Goal: Transaction & Acquisition: Purchase product/service

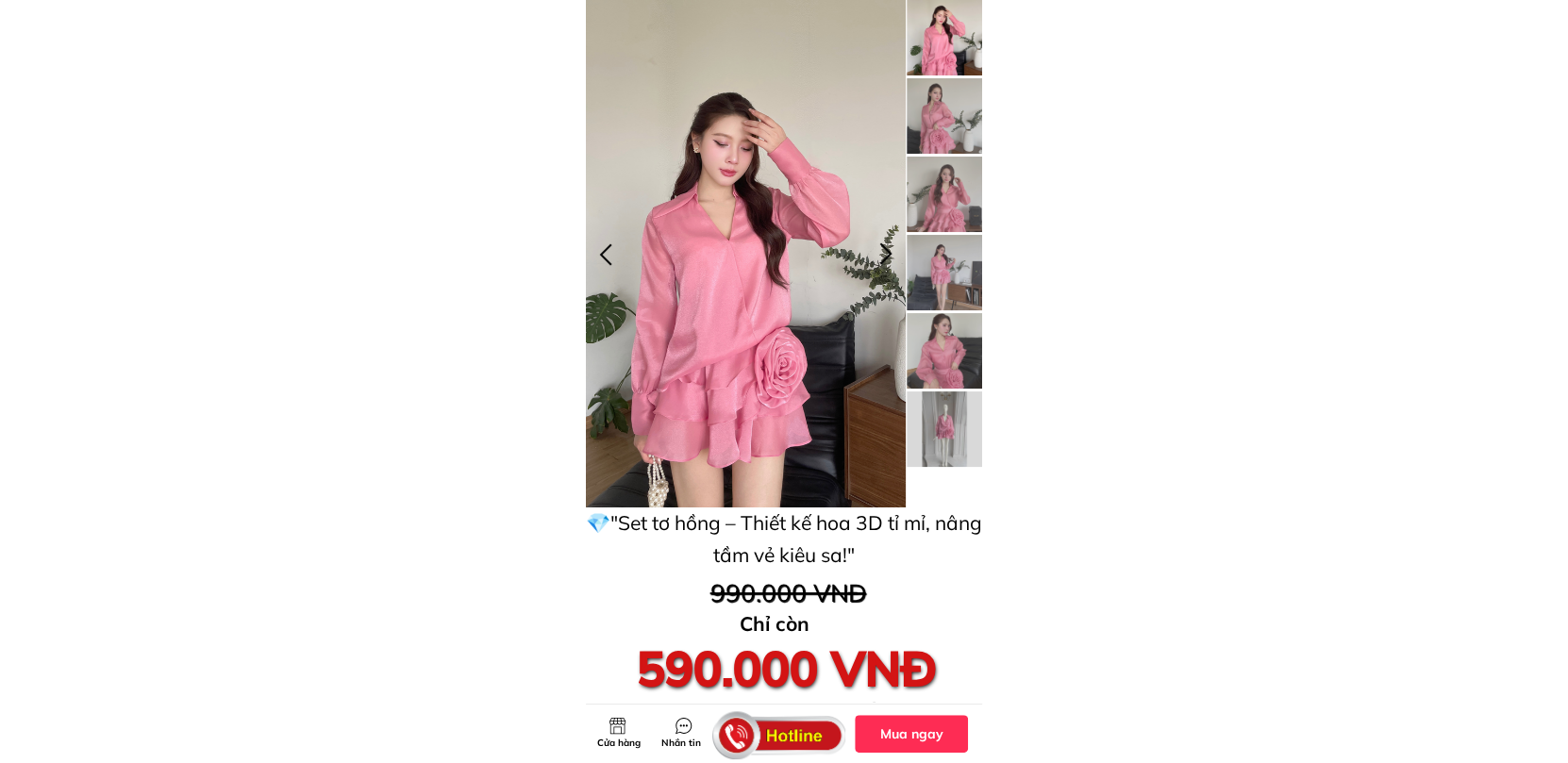
click at [890, 251] on div at bounding box center [885, 253] width 31 height 31
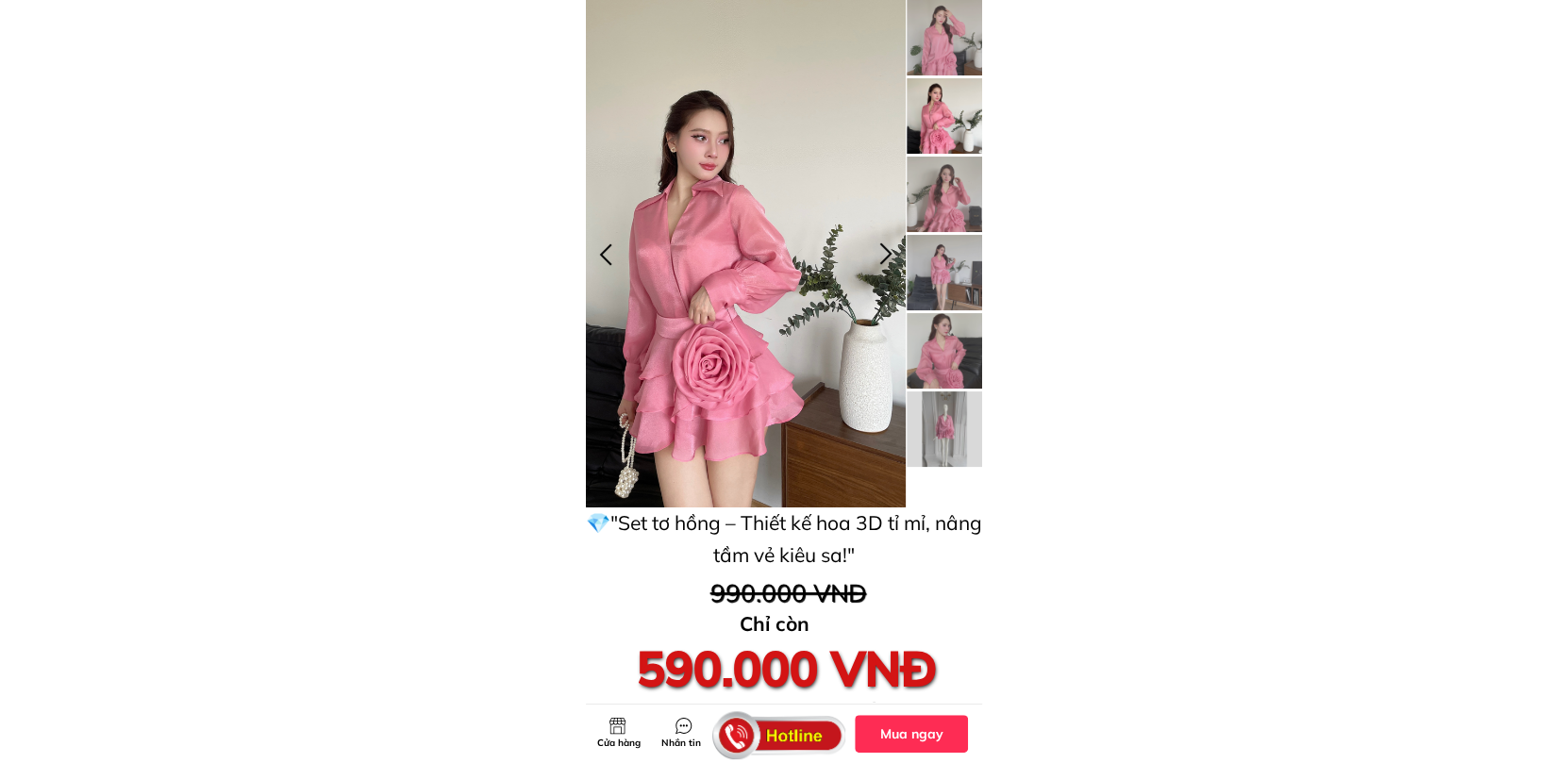
click at [890, 251] on div at bounding box center [885, 253] width 31 height 31
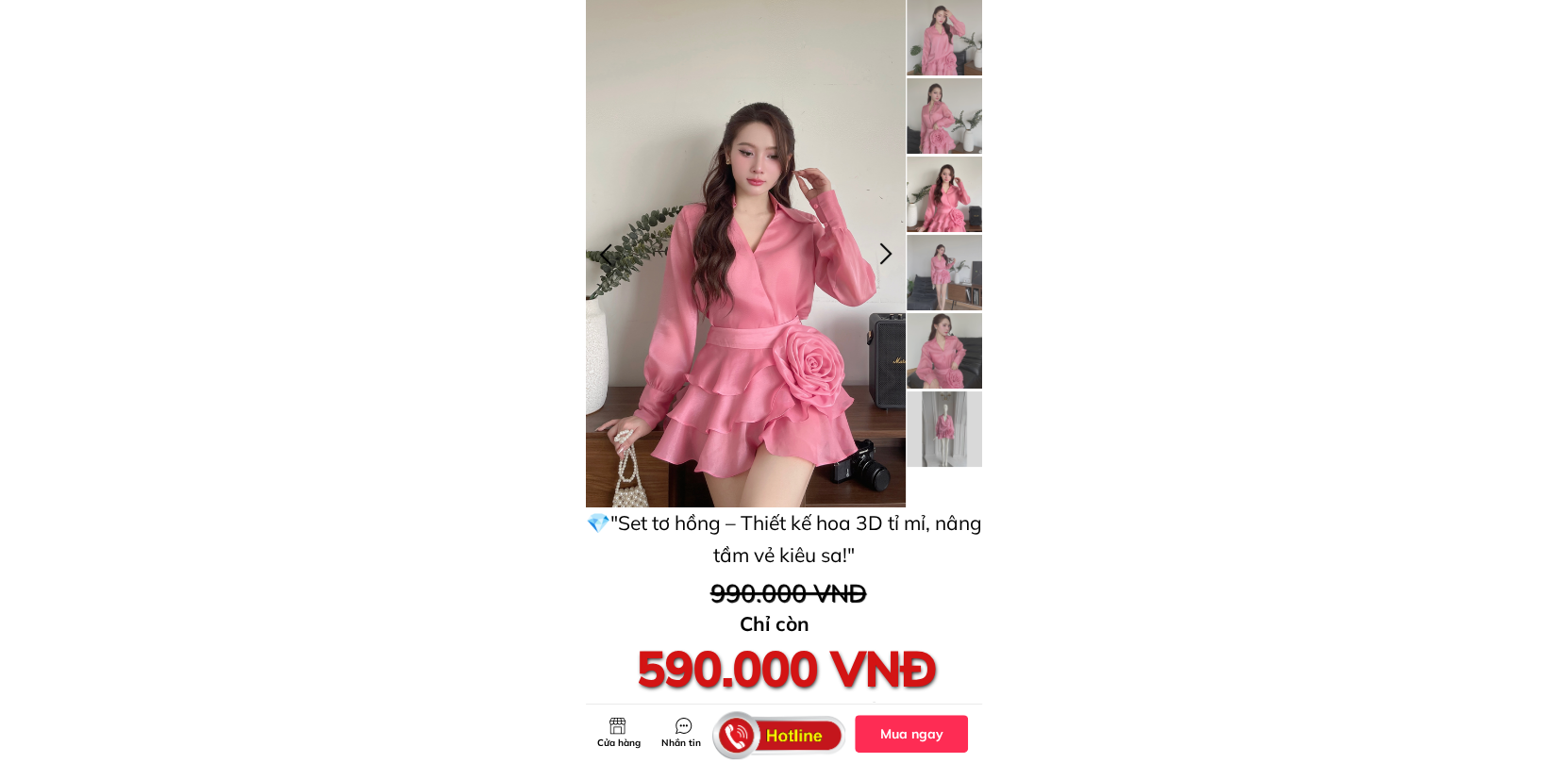
click at [890, 251] on div at bounding box center [885, 253] width 31 height 31
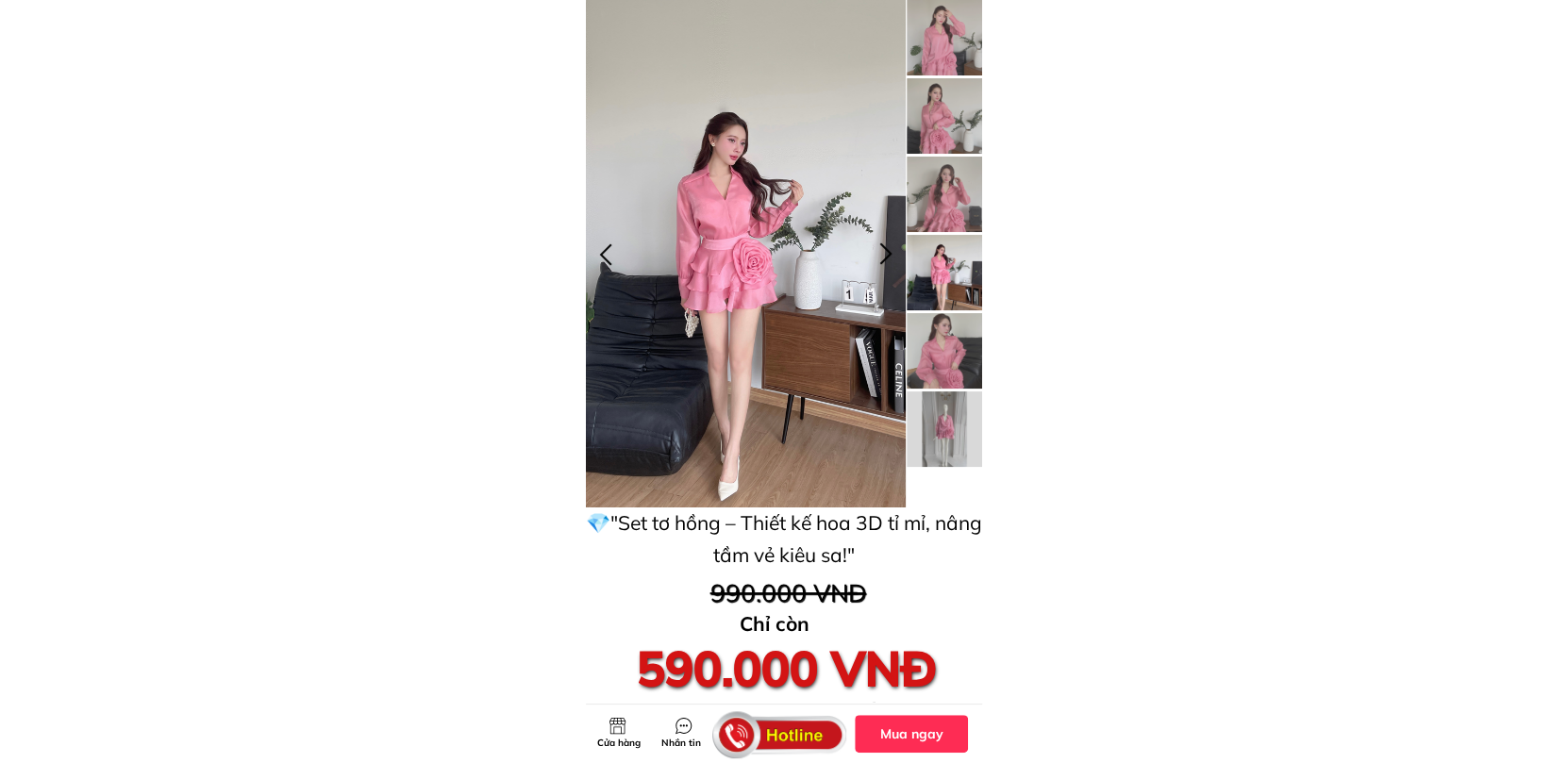
click at [884, 248] on div at bounding box center [885, 253] width 31 height 31
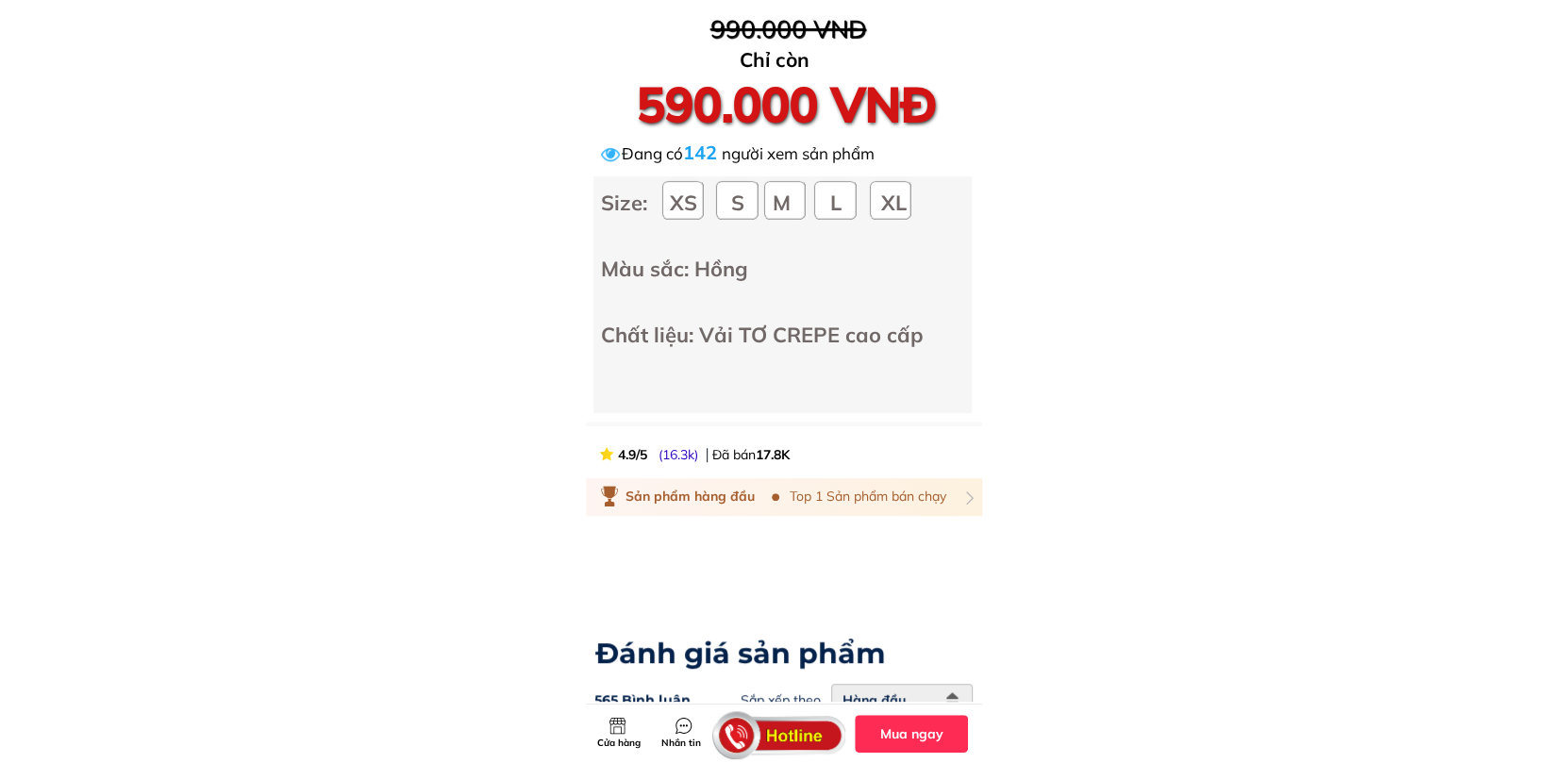
scroll to position [565, 0]
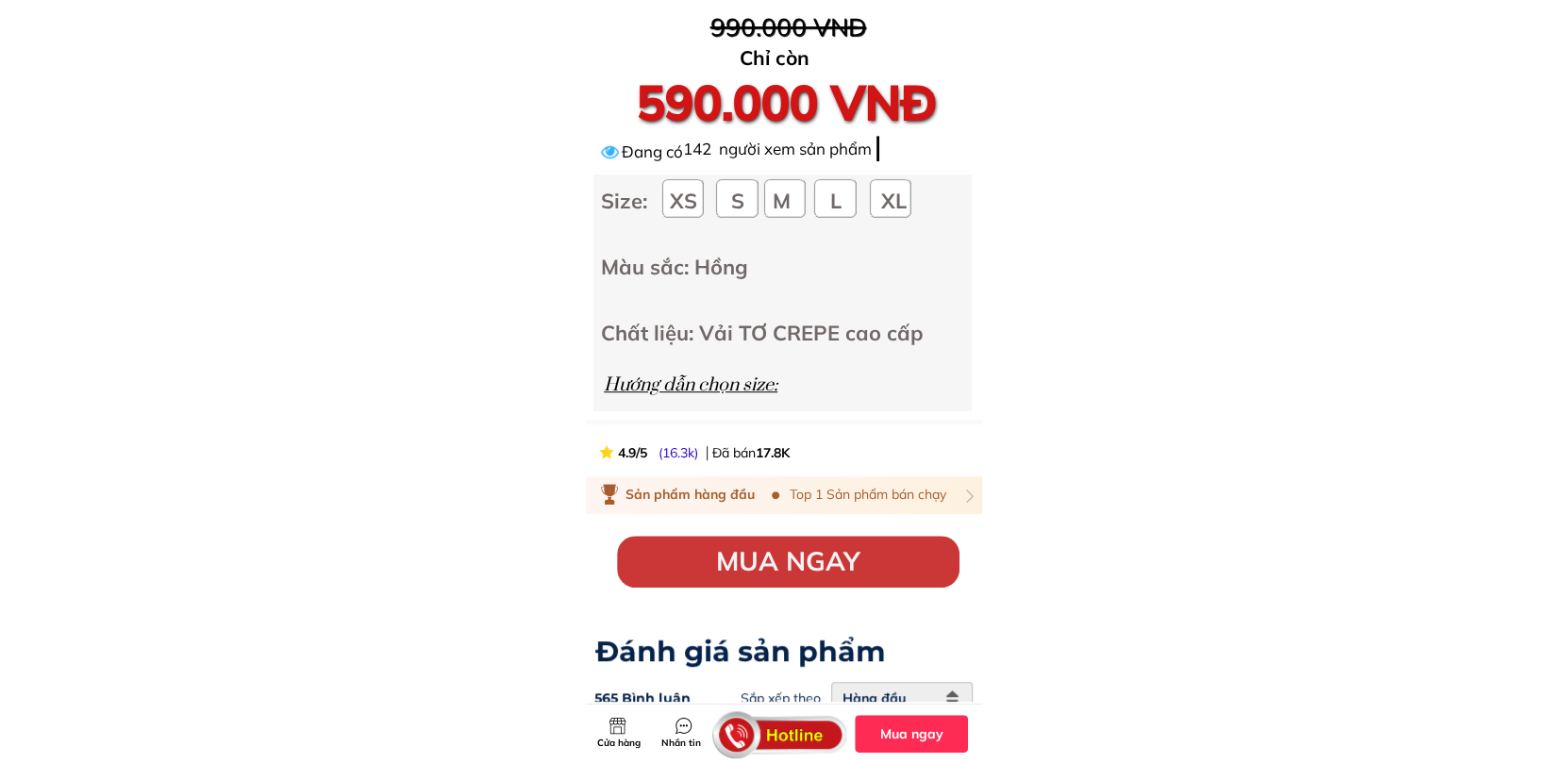
click at [723, 211] on div "Size: XS S M L XL Màu sắc: Hồng Chất liệu: Vải TƠ CREPE cao cấp" at bounding box center [799, 267] width 397 height 165
click at [660, 203] on div "Size: XS S M L XL Màu sắc: Hồng Chất liệu: Vải TƠ CREPE cao cấp" at bounding box center [799, 267] width 397 height 165
click at [700, 200] on div "Size: XS S M L XL Màu sắc: Hồng Chất liệu: Vải TƠ CREPE cao cấp" at bounding box center [799, 267] width 397 height 165
click at [787, 213] on div "Size: XS S M L XL Màu sắc: Hồng Chất liệu: Vải TƠ CREPE cao cấp" at bounding box center [799, 267] width 397 height 165
click at [844, 208] on div "Size: XS S M L XL Màu sắc: Hồng Chất liệu: Vải TƠ CREPE cao cấp" at bounding box center [799, 267] width 397 height 165
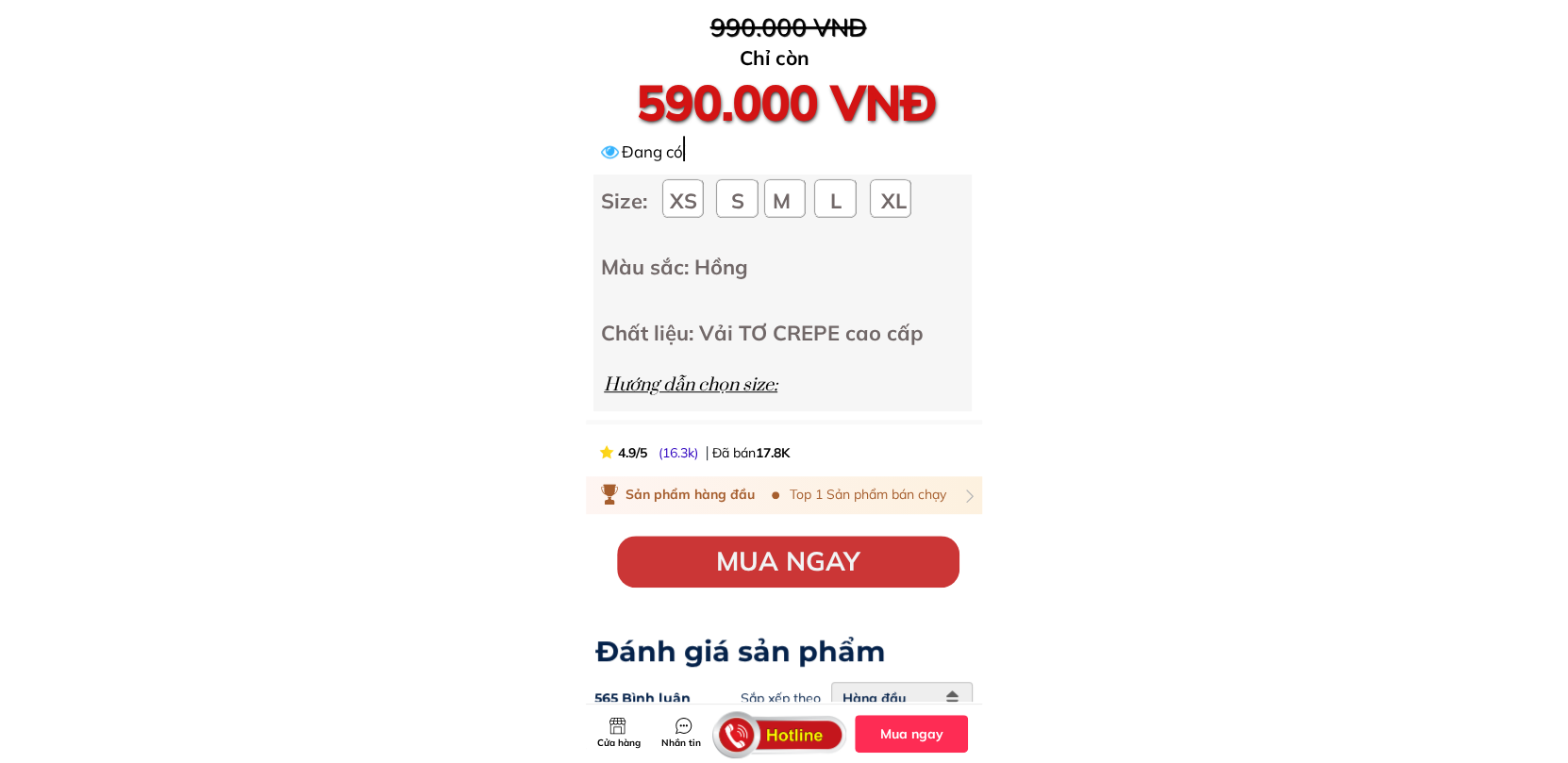
click at [890, 152] on div "Đang có 142 người xem sản phẩm 154 người xem sản phẩm 179 người xem sản phẩm 18…" at bounding box center [843, 151] width 443 height 30
drag, startPoint x: 692, startPoint y: 150, endPoint x: 681, endPoint y: 153, distance: 11.4
click at [681, 153] on div "Đang có 142 người xem sản phẩm 154 người xem sản phẩm 179 người xem sản phẩm 18…" at bounding box center [843, 151] width 443 height 30
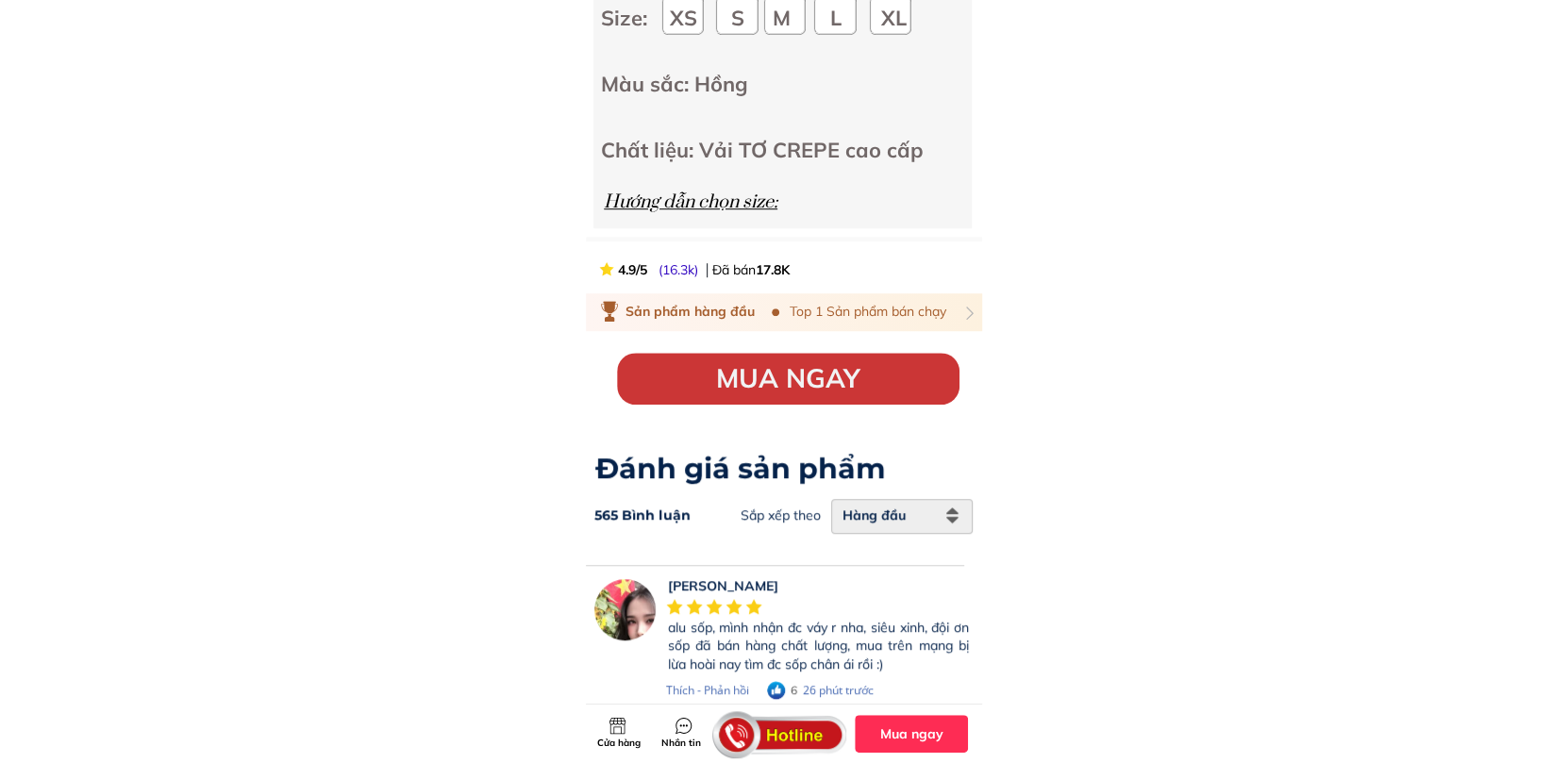
scroll to position [1132, 0]
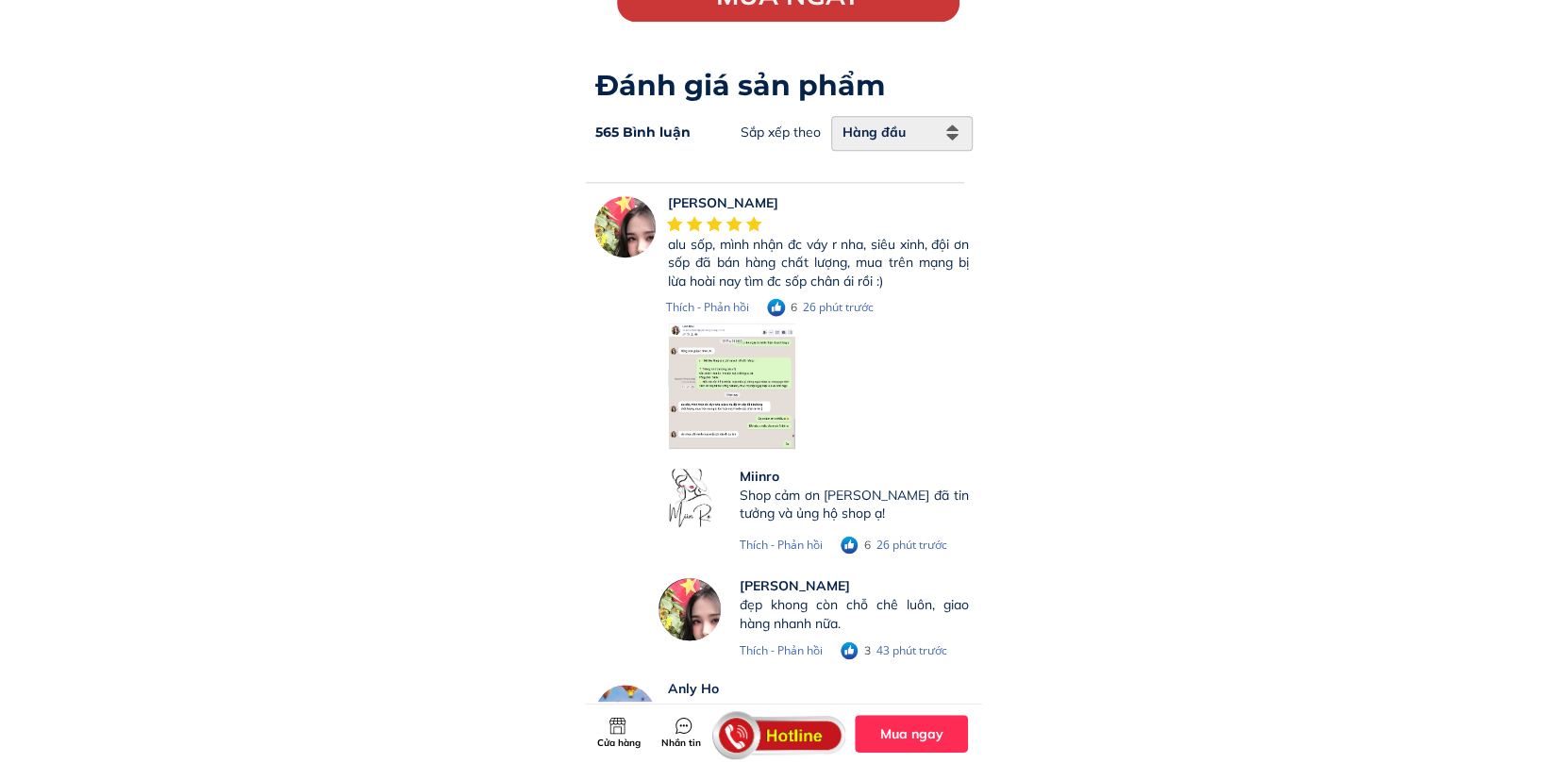
click at [729, 351] on div at bounding box center [731, 386] width 128 height 127
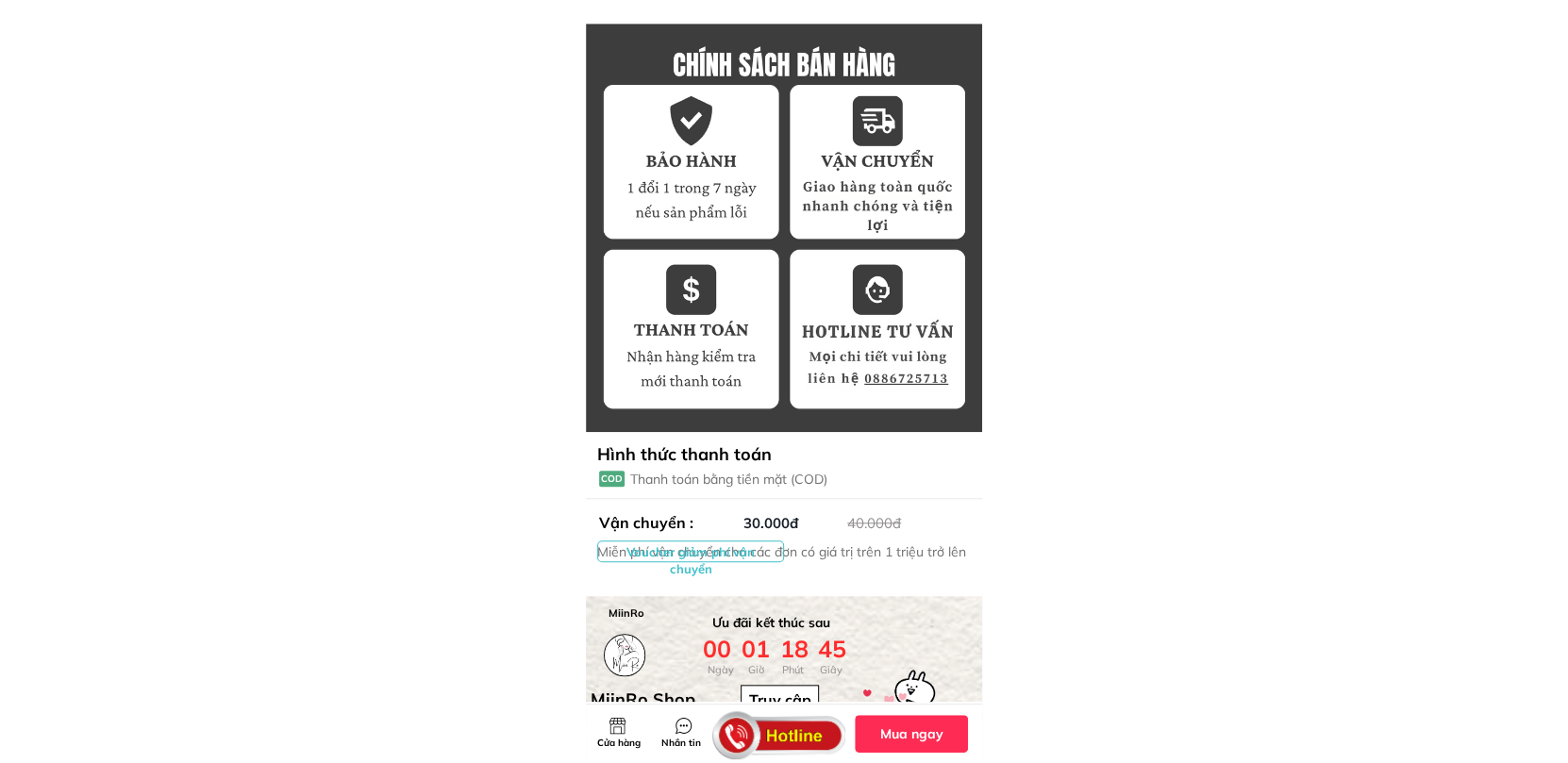
scroll to position [6035, 0]
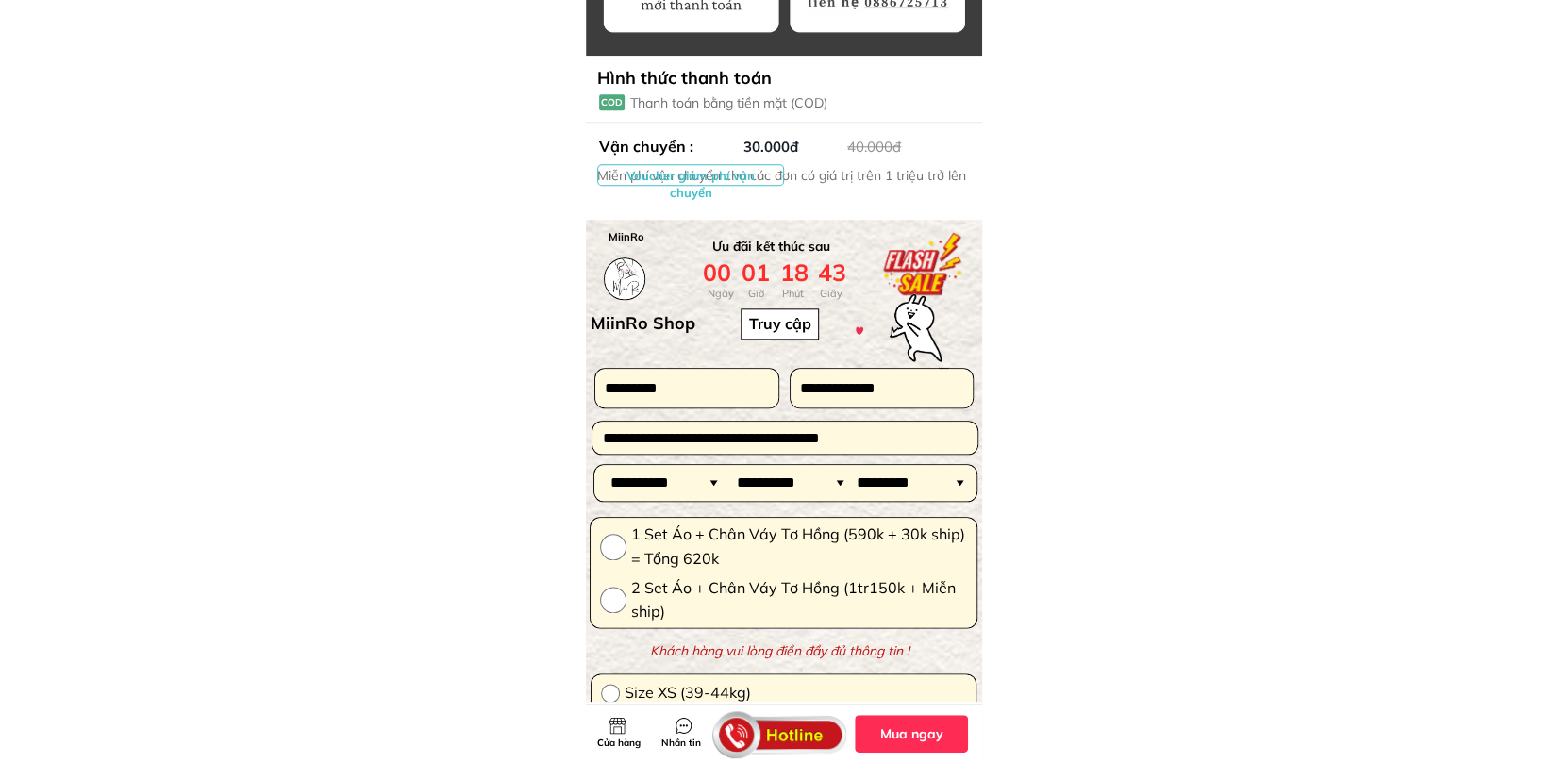
click at [735, 390] on input "text" at bounding box center [687, 388] width 174 height 39
click at [849, 388] on input "tel" at bounding box center [881, 388] width 173 height 39
click at [775, 386] on div at bounding box center [687, 388] width 183 height 39
click at [787, 436] on input "text" at bounding box center [784, 438] width 375 height 33
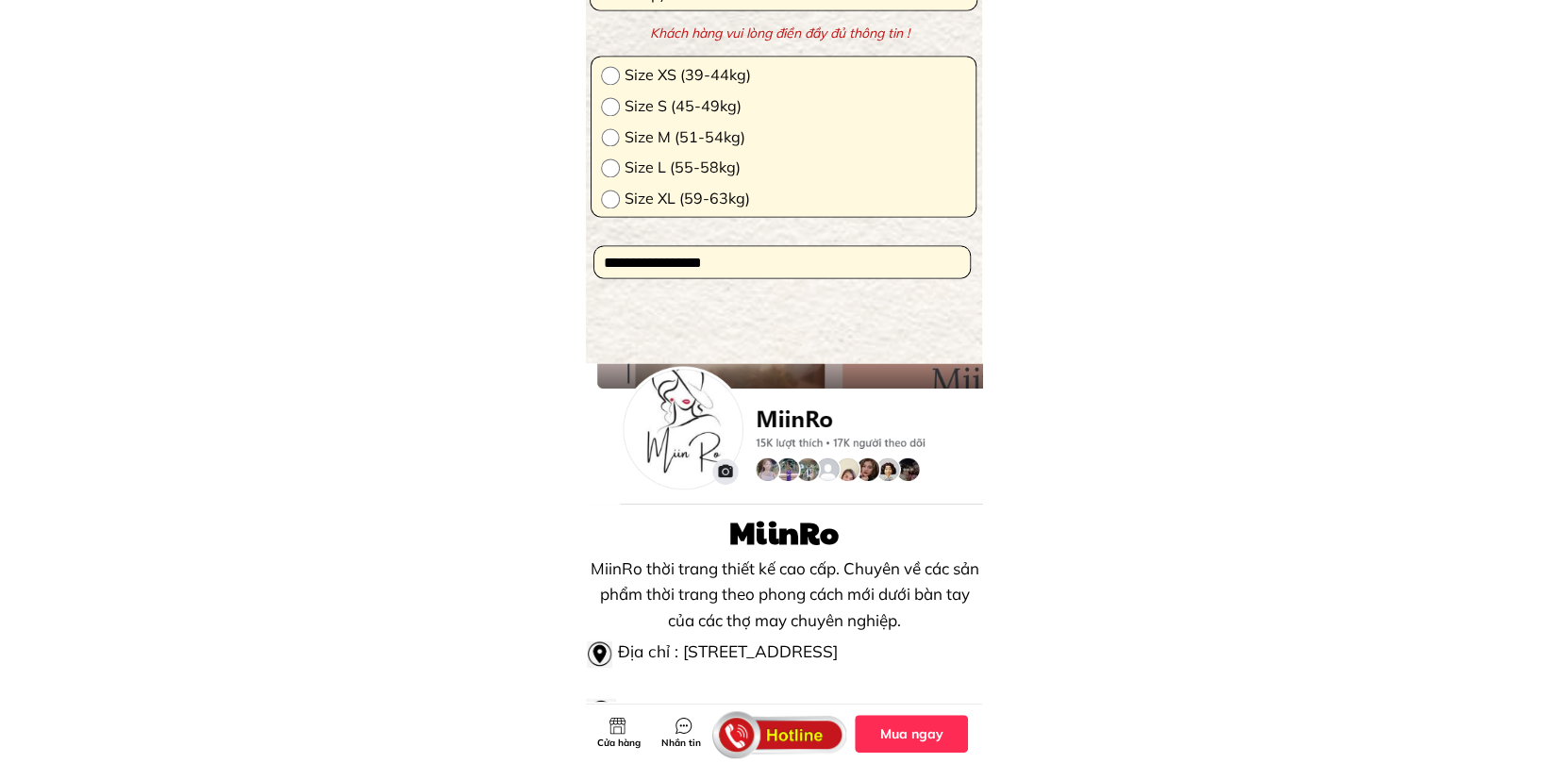
scroll to position [6685, 0]
